Goal: Information Seeking & Learning: Learn about a topic

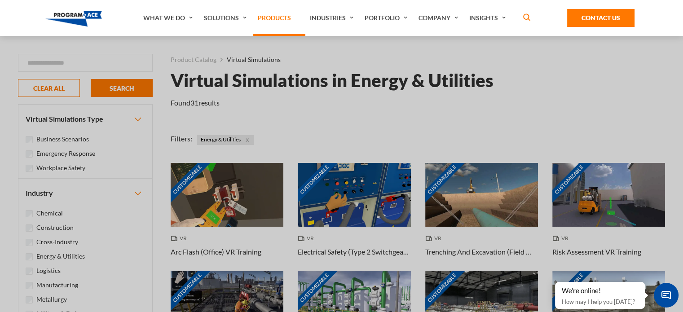
click at [286, 14] on link "Products" at bounding box center [279, 18] width 52 height 36
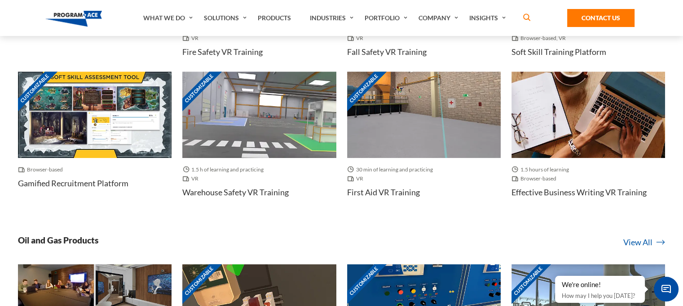
scroll to position [486, 0]
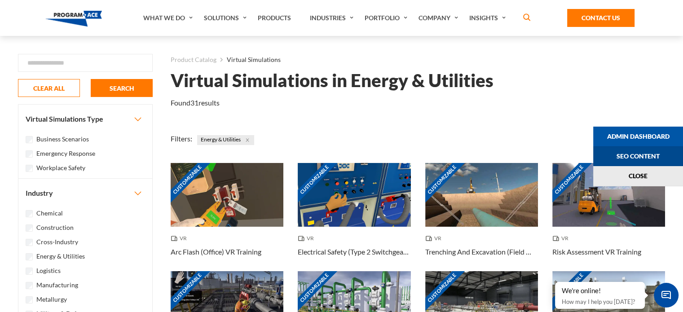
click at [649, 158] on link "Seo Content" at bounding box center [639, 156] width 90 height 20
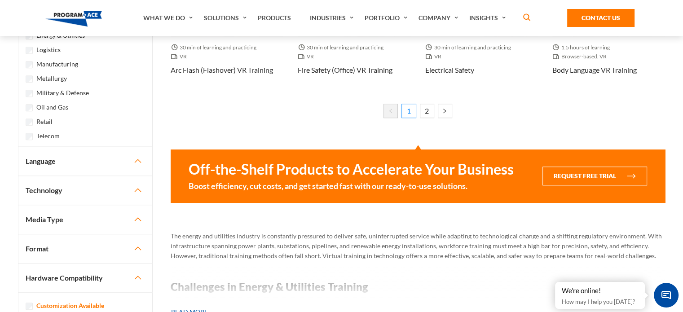
scroll to position [709, 0]
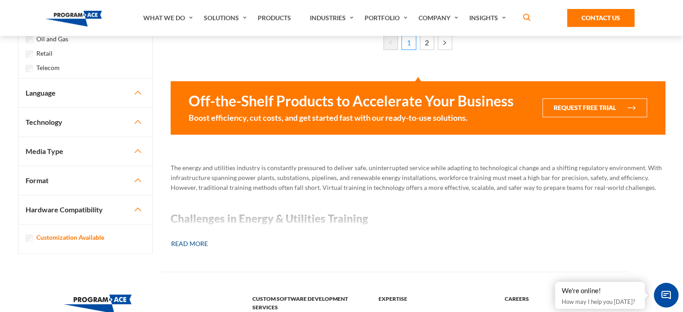
click at [187, 240] on button "Read more" at bounding box center [190, 244] width 38 height 20
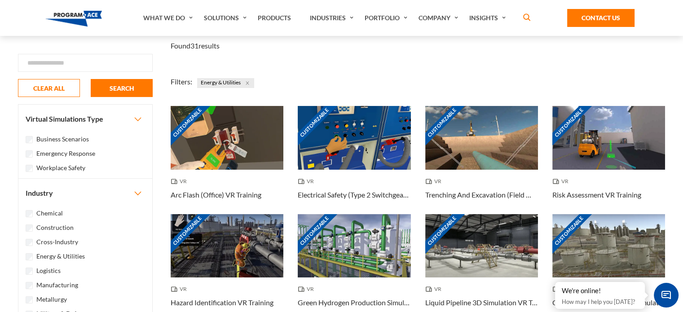
scroll to position [0, 0]
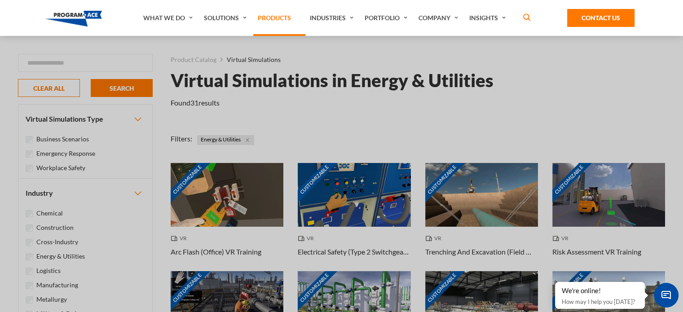
click at [274, 15] on link "Products" at bounding box center [279, 18] width 52 height 36
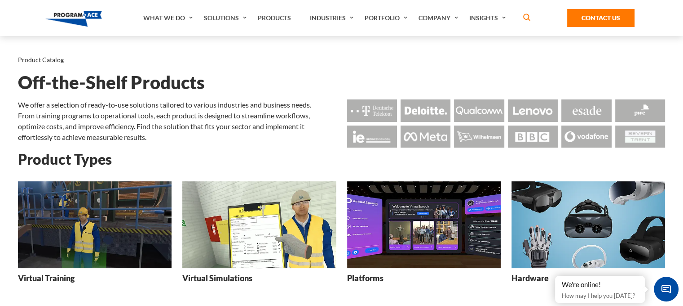
click at [90, 244] on img at bounding box center [95, 224] width 154 height 87
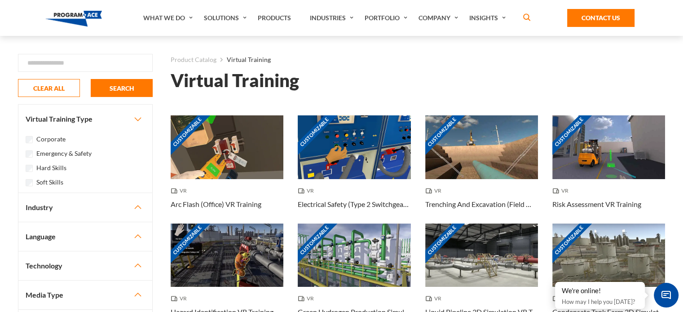
click at [38, 207] on button "Industry" at bounding box center [85, 207] width 134 height 29
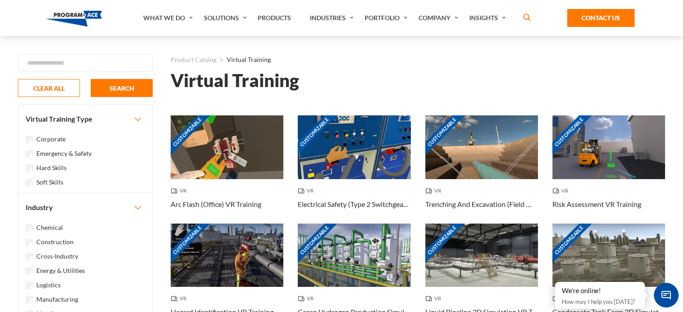
click at [76, 267] on label "Energy & Utilities" at bounding box center [60, 271] width 49 height 10
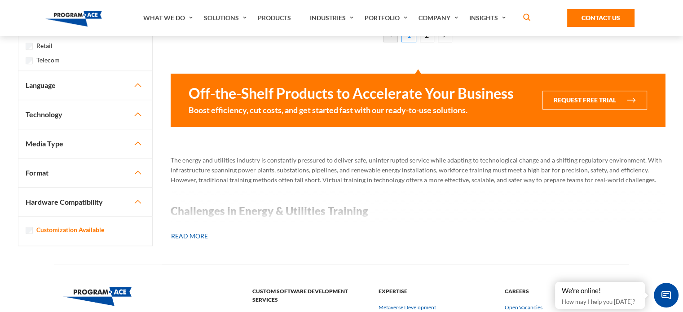
scroll to position [717, 0]
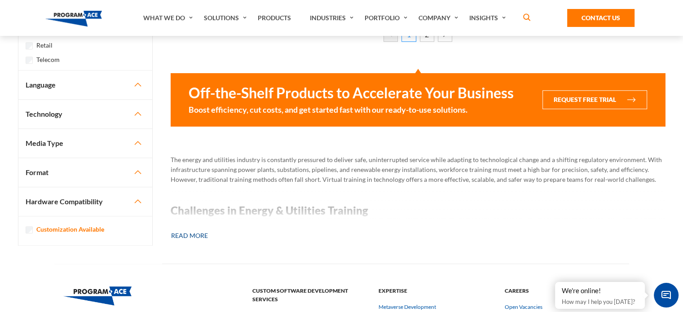
click at [195, 231] on button "Read more" at bounding box center [190, 236] width 38 height 20
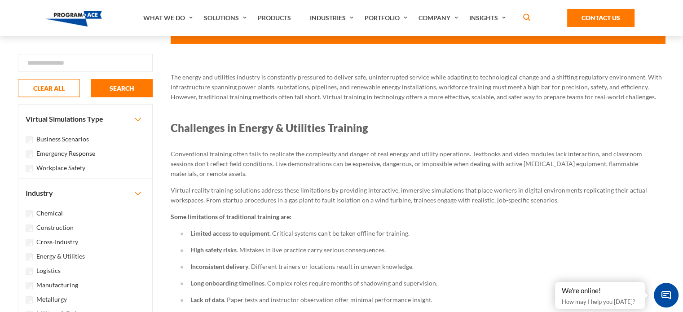
scroll to position [803, 0]
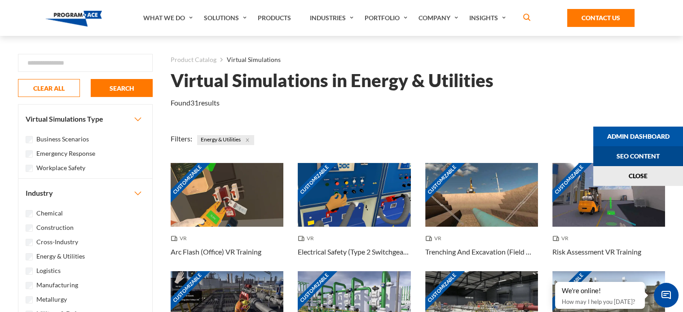
click at [663, 152] on link "Seo Content" at bounding box center [639, 156] width 90 height 20
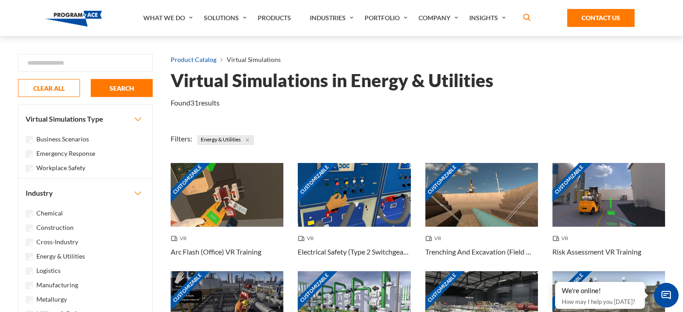
click at [193, 57] on link "Product Catalog" at bounding box center [194, 60] width 46 height 12
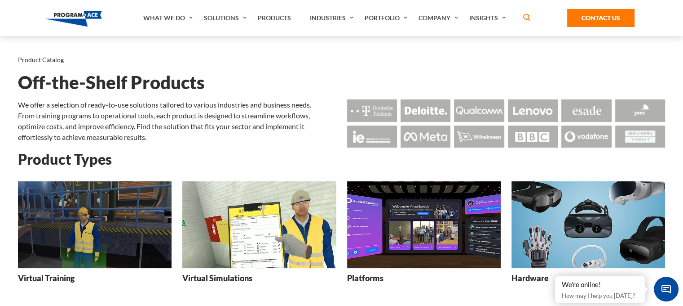
click at [132, 220] on img at bounding box center [95, 224] width 154 height 87
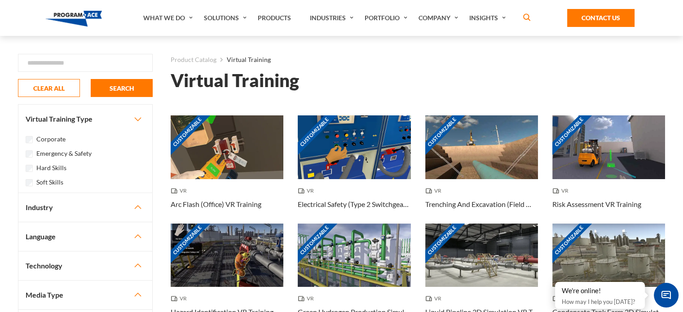
click at [56, 208] on button "Industry" at bounding box center [85, 207] width 134 height 29
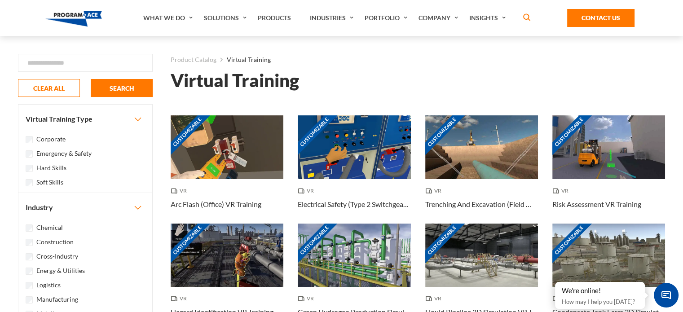
click at [49, 273] on label "Energy & Utilities" at bounding box center [60, 271] width 49 height 10
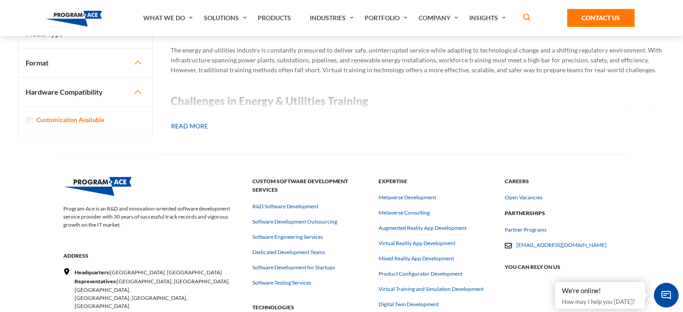
scroll to position [839, 0]
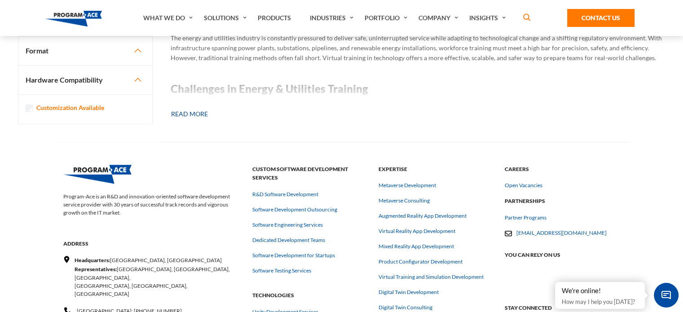
click at [194, 111] on button "Read more" at bounding box center [190, 114] width 38 height 20
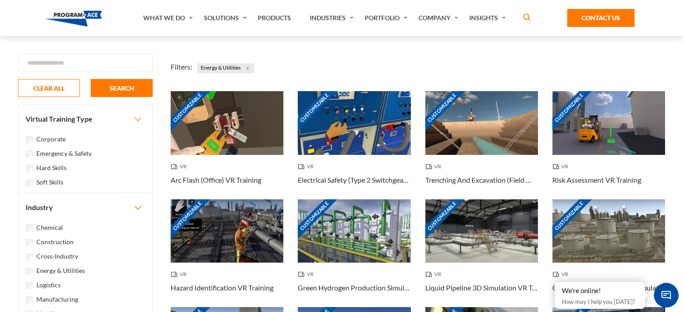
scroll to position [0, 0]
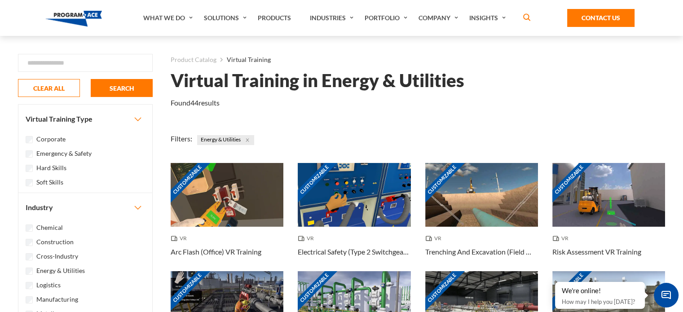
click at [664, 60] on ol "Product Catalog Virtual Training" at bounding box center [418, 60] width 495 height 12
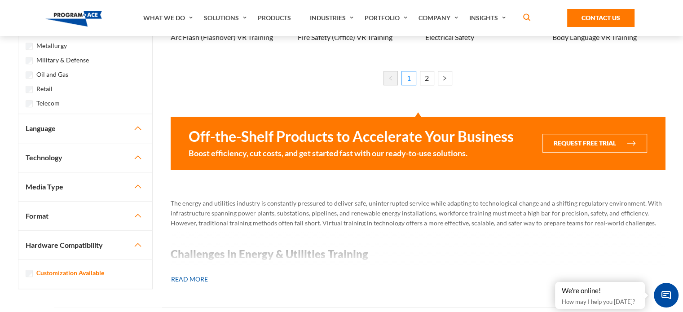
scroll to position [658, 0]
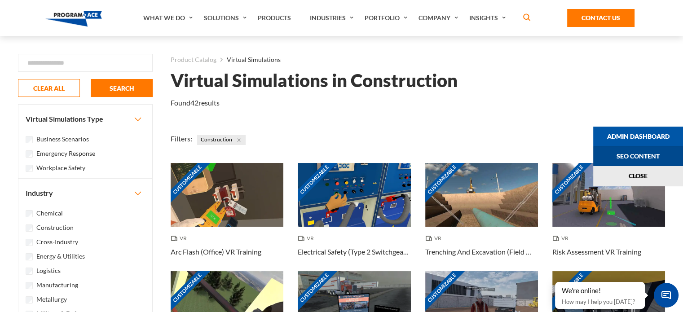
click at [669, 152] on link "Seo Content" at bounding box center [639, 156] width 90 height 20
